Goal: Information Seeking & Learning: Find specific fact

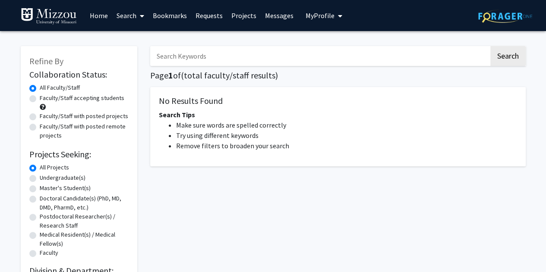
click at [193, 56] on input "Search Keywords" at bounding box center [319, 56] width 339 height 20
type input "[PERSON_NAME]"
click at [490, 46] on button "Search" at bounding box center [507, 56] width 35 height 20
click at [137, 106] on div "Refine By Collaboration Status: Collaboration Status All Faculty/Staff Collabor…" at bounding box center [79, 163] width 130 height 251
drag, startPoint x: 220, startPoint y: 54, endPoint x: 116, endPoint y: 34, distance: 106.0
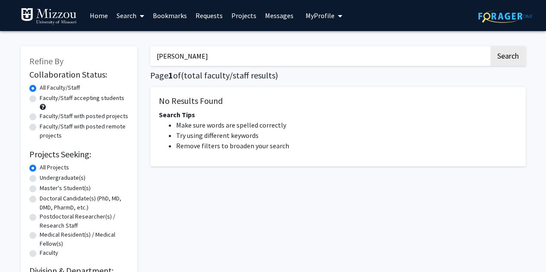
click at [116, 34] on div "Refine By Collaboration Status: Collaboration Status All Faculty/Staff Collabor…" at bounding box center [273, 169] width 546 height 277
type input "[PERSON_NAME]"
click at [490, 46] on button "Search" at bounding box center [507, 56] width 35 height 20
click at [40, 179] on label "Undergraduate(s)" at bounding box center [63, 178] width 46 height 9
click at [40, 179] on input "Undergraduate(s)" at bounding box center [43, 177] width 6 height 6
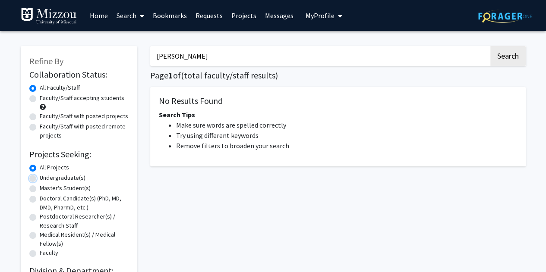
radio input "true"
drag, startPoint x: 184, startPoint y: 53, endPoint x: 97, endPoint y: 60, distance: 87.5
click at [97, 60] on div "Refine By Collaboration Status: Collaboration Status All Faculty/Staff Collabor…" at bounding box center [273, 163] width 518 height 251
click at [490, 46] on button "Search" at bounding box center [507, 56] width 35 height 20
radio input "true"
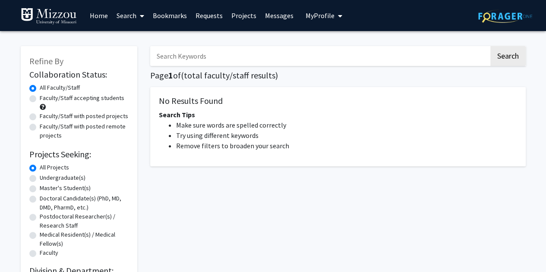
click at [54, 77] on h2 "Collaboration Status:" at bounding box center [78, 75] width 99 height 10
click at [125, 19] on link "Search" at bounding box center [130, 15] width 36 height 30
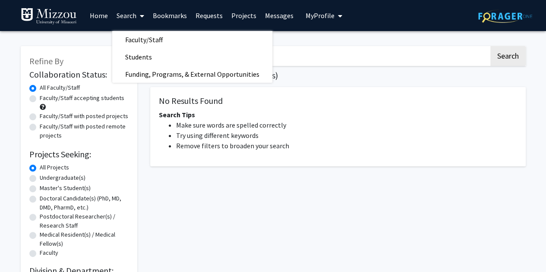
click at [125, 19] on link "Search" at bounding box center [130, 15] width 36 height 30
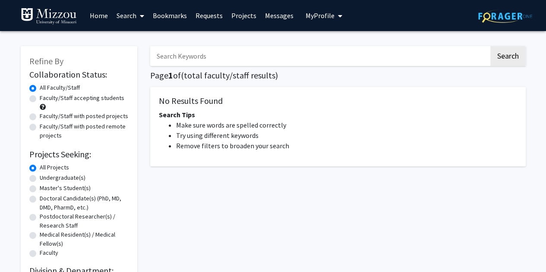
click at [125, 19] on link "Search" at bounding box center [130, 15] width 36 height 30
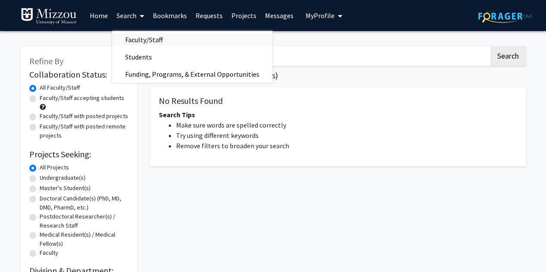
click at [143, 37] on span "Faculty/Staff" at bounding box center [143, 39] width 63 height 17
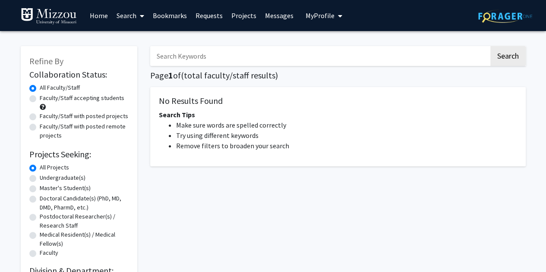
scroll to position [0, 0]
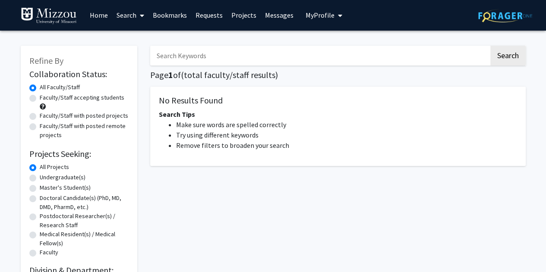
click at [500, 20] on img at bounding box center [505, 15] width 54 height 13
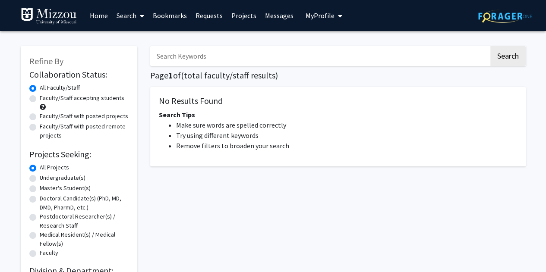
click at [500, 20] on img at bounding box center [505, 15] width 54 height 13
click at [491, 16] on img at bounding box center [505, 15] width 54 height 13
click at [92, 101] on label "Faculty/Staff accepting students" at bounding box center [82, 98] width 85 height 9
click at [45, 99] on input "Faculty/Staff accepting students" at bounding box center [43, 97] width 6 height 6
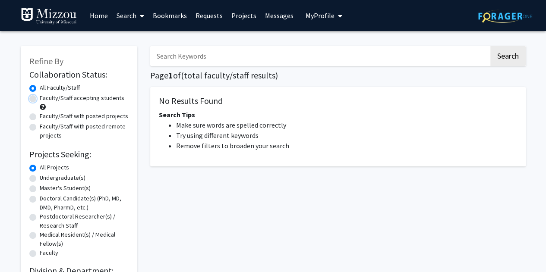
radio input "true"
click at [207, 108] on div "No Results Found Search Tips Make sure words are spelled correctly Try using di…" at bounding box center [338, 126] width 376 height 79
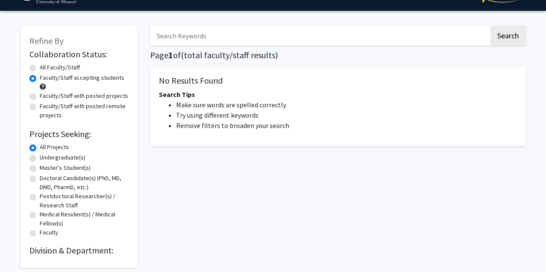
scroll to position [21, 0]
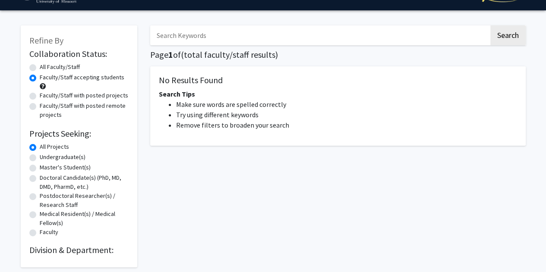
click at [79, 95] on label "Faculty/Staff with posted projects" at bounding box center [84, 95] width 89 height 9
click at [45, 95] on input "Faculty/Staff with posted projects" at bounding box center [43, 94] width 6 height 6
radio input "true"
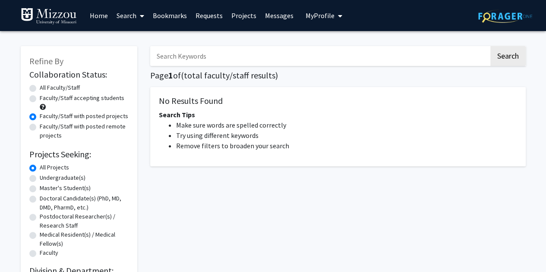
click at [83, 128] on label "Faculty/Staff with posted remote projects" at bounding box center [84, 131] width 89 height 18
click at [45, 128] on input "Faculty/Staff with posted remote projects" at bounding box center [43, 125] width 6 height 6
radio input "true"
click at [82, 120] on label "Faculty/Staff with posted projects" at bounding box center [84, 116] width 89 height 9
click at [45, 117] on input "Faculty/Staff with posted projects" at bounding box center [43, 115] width 6 height 6
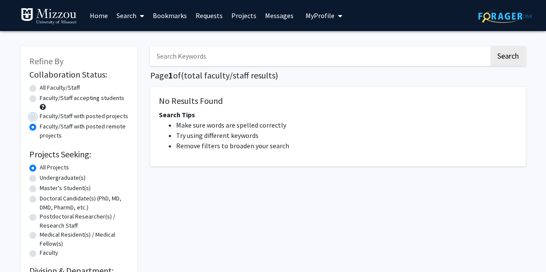
radio input "true"
click at [234, 13] on link "Projects" at bounding box center [244, 15] width 34 height 30
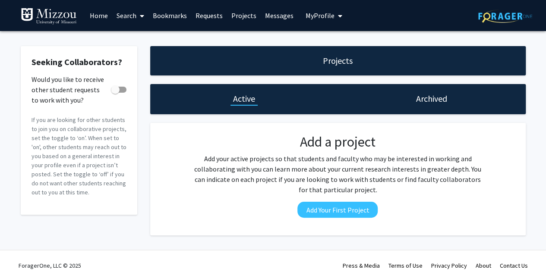
click at [210, 16] on link "Requests" at bounding box center [209, 15] width 36 height 30
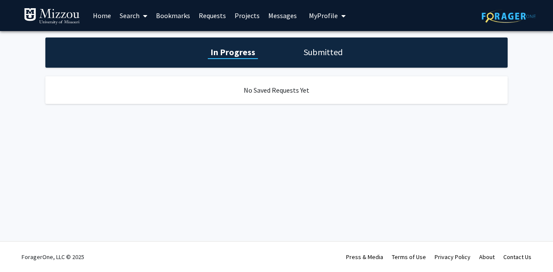
click at [169, 16] on link "Bookmarks" at bounding box center [173, 15] width 43 height 30
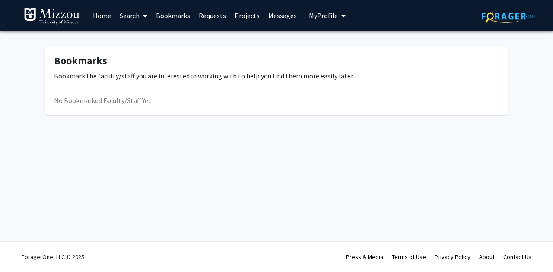
click at [132, 19] on link "Search" at bounding box center [133, 15] width 36 height 30
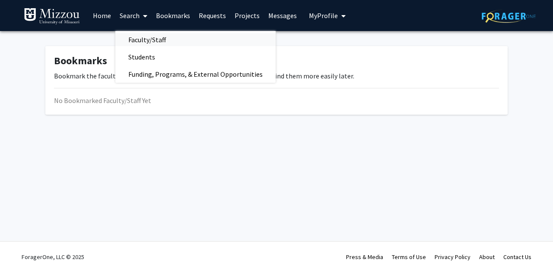
click at [133, 37] on span "Faculty/Staff" at bounding box center [146, 39] width 63 height 17
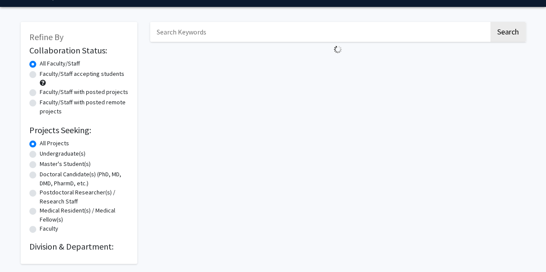
scroll to position [25, 0]
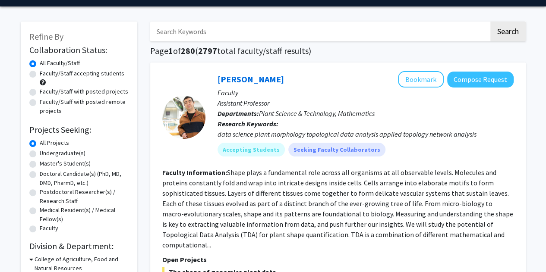
click at [197, 37] on input "Search Keywords" at bounding box center [319, 32] width 339 height 20
type input "[PERSON_NAME]"
click at [490, 22] on button "Search" at bounding box center [507, 32] width 35 height 20
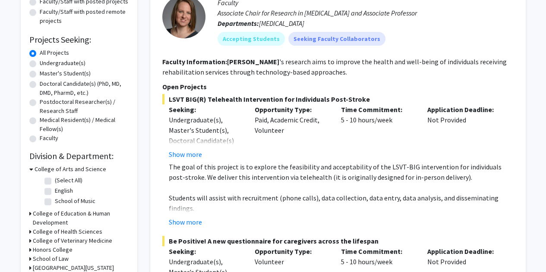
scroll to position [115, 0]
click at [177, 159] on button "Show more" at bounding box center [185, 154] width 33 height 10
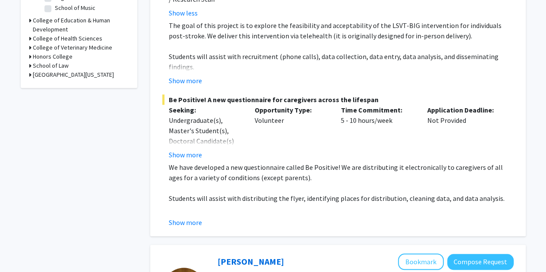
scroll to position [309, 0]
click at [193, 149] on button "Show more" at bounding box center [185, 154] width 33 height 10
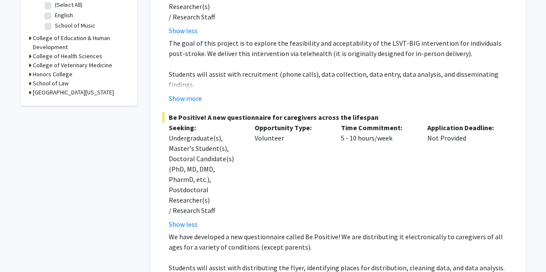
scroll to position [288, 0]
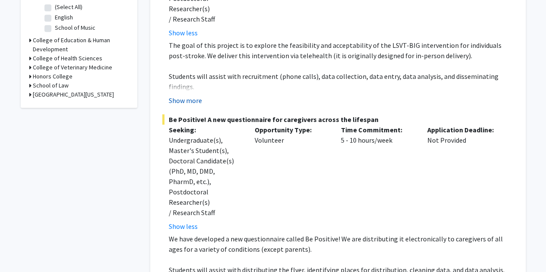
click at [199, 95] on button "Show more" at bounding box center [185, 100] width 33 height 10
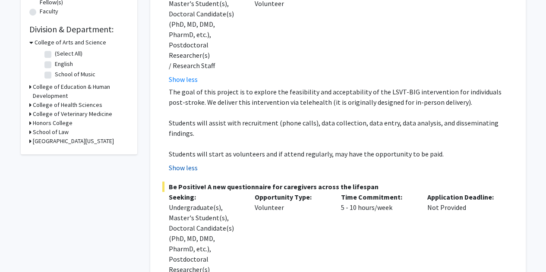
scroll to position [241, 0]
